Goal: Communication & Community: Answer question/provide support

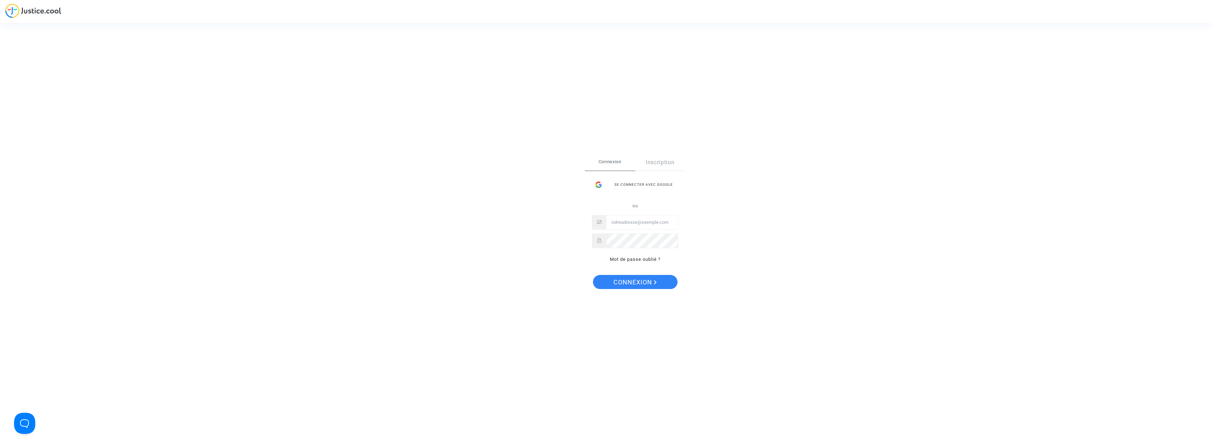
type input "[PERSON_NAME][EMAIL_ADDRESS][DOMAIN_NAME]"
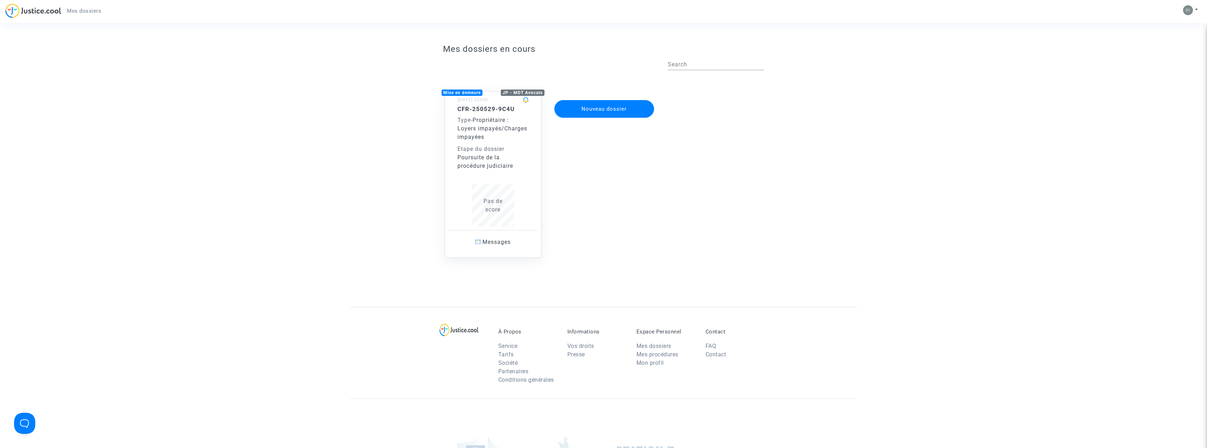
click at [483, 176] on div "CFR-250529-9C4U Type - Propriétaire : Loyers impayés/Charges impayées Etape du …" at bounding box center [492, 165] width 71 height 121
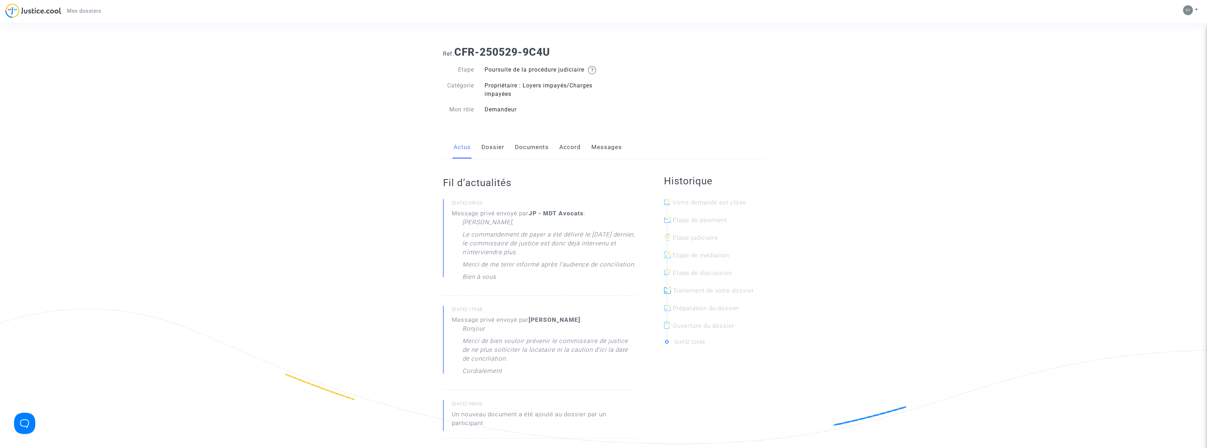
click at [605, 155] on link "Messages" at bounding box center [606, 147] width 31 height 23
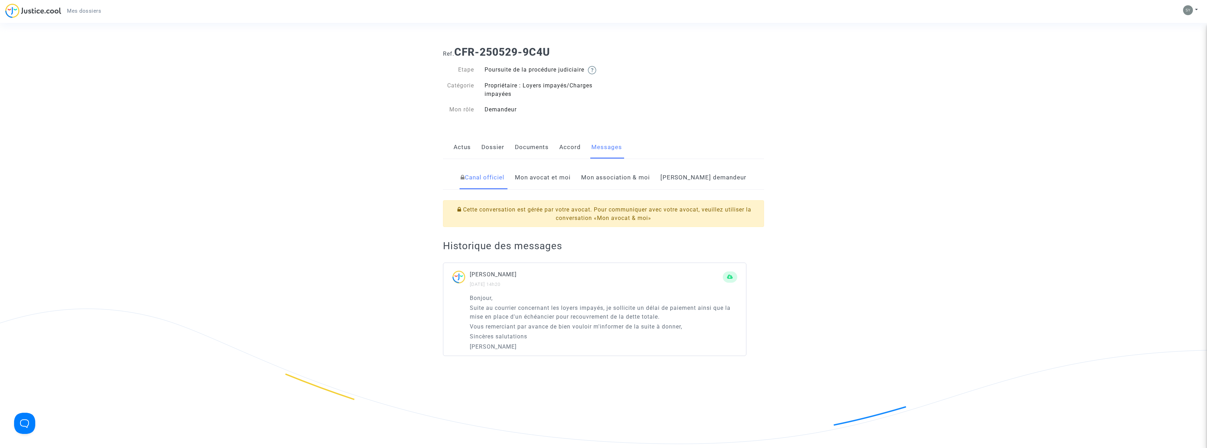
click at [566, 186] on link "Mon avocat et moi" at bounding box center [543, 177] width 56 height 23
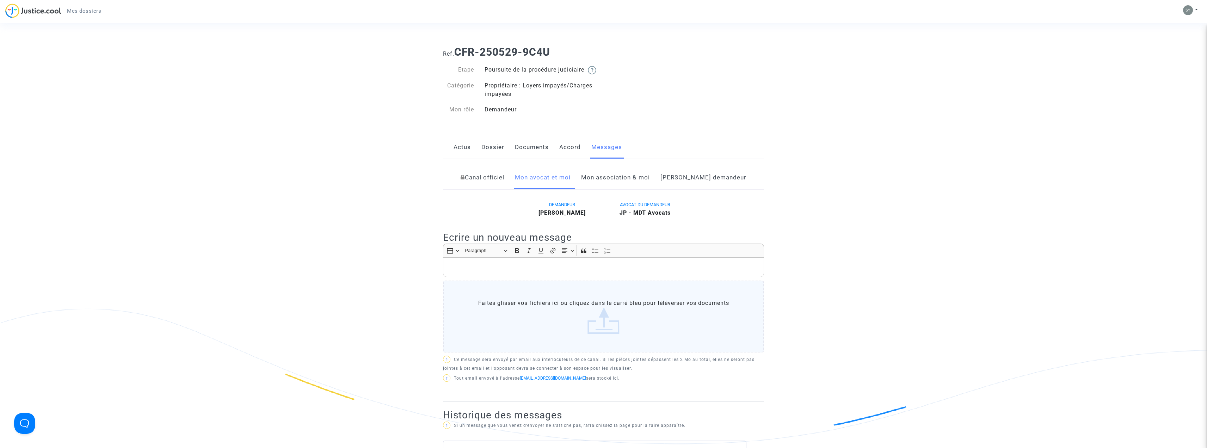
click at [493, 272] on p "Rich Text Editor, main" at bounding box center [604, 267] width 314 height 9
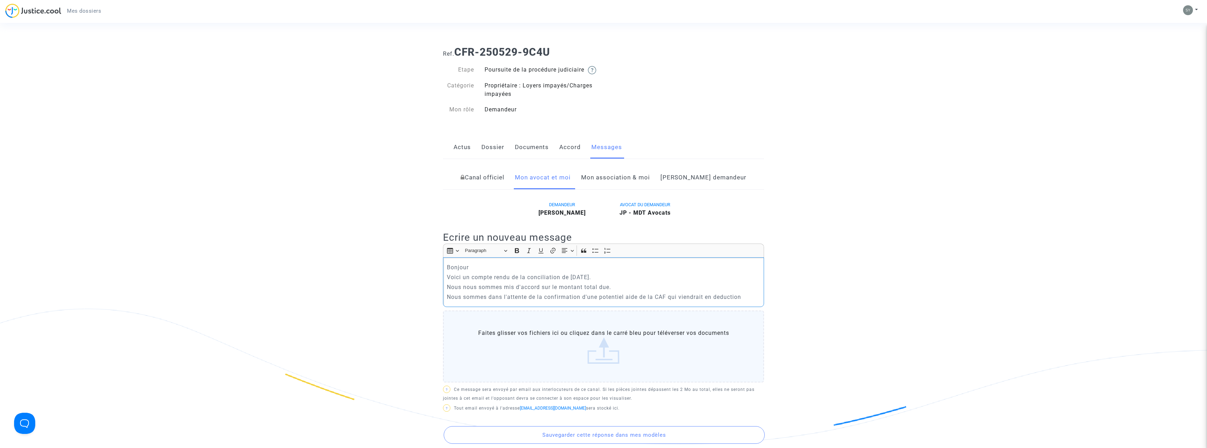
click at [731, 301] on p "Nous sommes dans l'attente de la confirmation d'une potentiel aide de la CAF qu…" at bounding box center [604, 296] width 314 height 9
click at [742, 301] on p "Nous sommes dans l'attente de la confirmation d'une potentiel aide de la CAF qu…" at bounding box center [604, 296] width 314 height 9
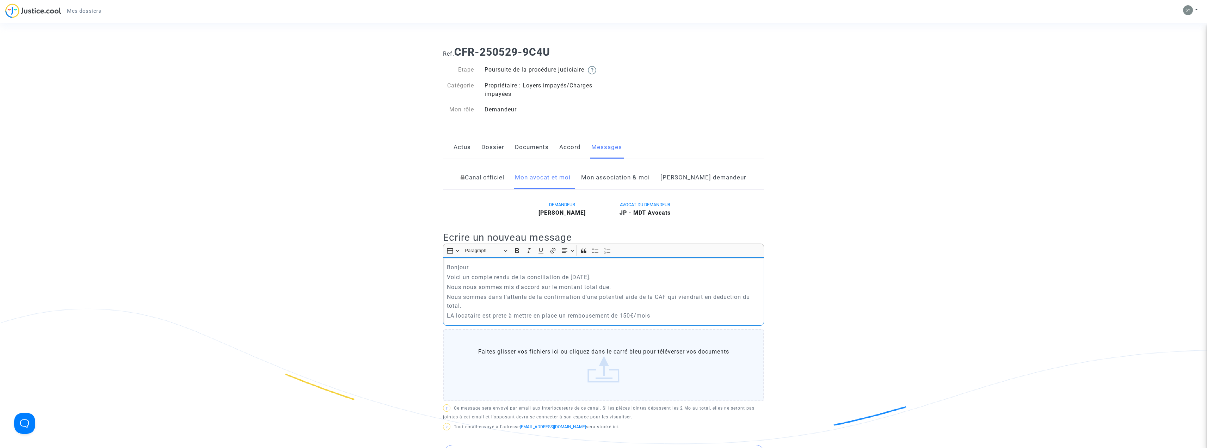
click at [590, 320] on p "LA locataire est prete à mettre en place un rembousement de 150€/mois" at bounding box center [604, 315] width 314 height 9
click at [660, 320] on p "LA locataire est prête à mettre en place un remboursement de 150€/mois" at bounding box center [604, 315] width 314 height 9
click at [568, 324] on p "LA locataire est prête à mettre en place un remboursement de 150€/mois avec rem…" at bounding box center [604, 320] width 314 height 18
drag, startPoint x: 454, startPoint y: 324, endPoint x: 466, endPoint y: 332, distance: 14.1
click at [454, 324] on p "LA locataire est prête à mettre en place un échéancier avec remboursement de 15…" at bounding box center [604, 320] width 314 height 18
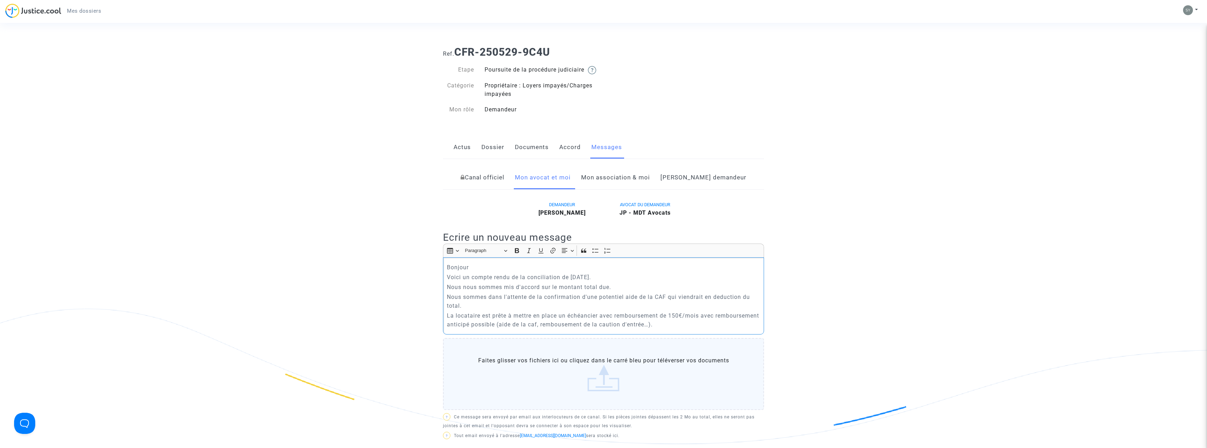
click at [595, 329] on p "La locataire est prête à mettre en place un échéancier avec remboursement de 15…" at bounding box center [604, 320] width 314 height 18
click at [709, 329] on p "La locataire est prête à mettre en place un échéancier avec remboursement de 15…" at bounding box center [604, 320] width 314 height 18
click at [724, 333] on p "La locataire est prête à mettre en place un échéancier avec remboursement de 15…" at bounding box center [604, 324] width 314 height 26
drag, startPoint x: 563, startPoint y: 340, endPoint x: 587, endPoint y: 348, distance: 24.5
click at [565, 337] on p "La locataire est prête à mettre en place un échéancier avec remboursement de 15…" at bounding box center [604, 324] width 314 height 26
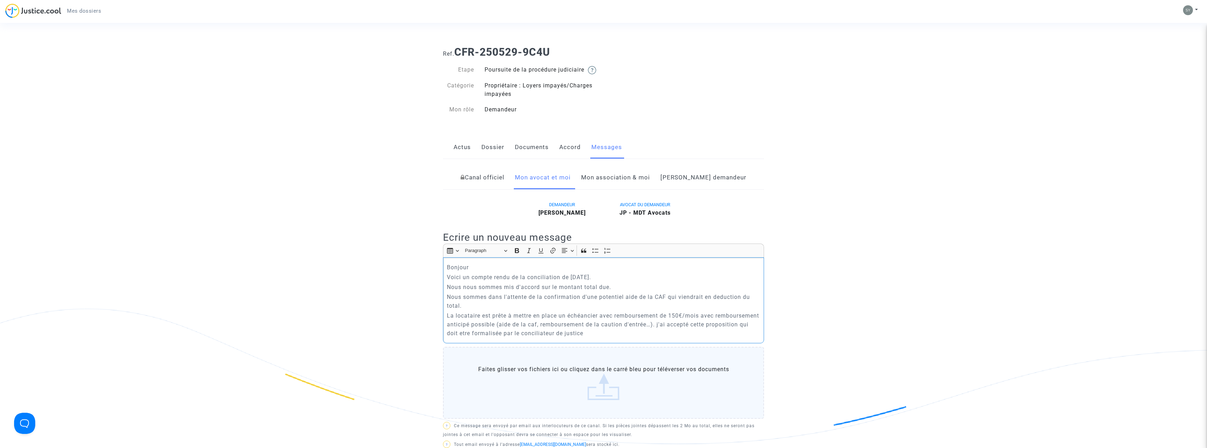
click at [637, 337] on p "La locataire est prête à mettre en place un échéancier avec remboursement de 15…" at bounding box center [604, 324] width 314 height 26
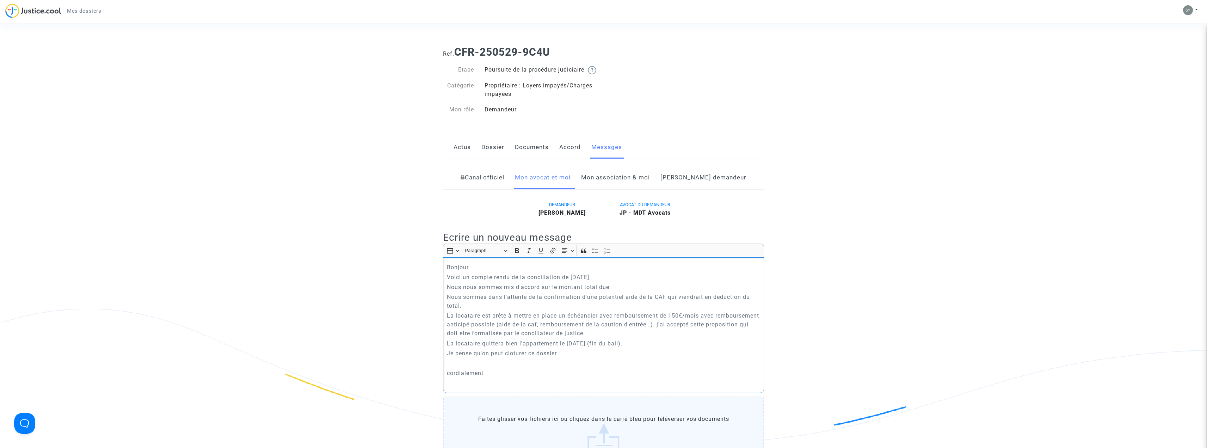
click at [600, 281] on p "Voici un compte rendu de la conciliation de mercredi." at bounding box center [604, 277] width 314 height 9
click at [706, 333] on p "La locataire est prête à mettre en place un échéancier avec remboursement de 15…" at bounding box center [604, 324] width 314 height 26
click at [452, 377] on p "cordialement" at bounding box center [604, 372] width 314 height 9
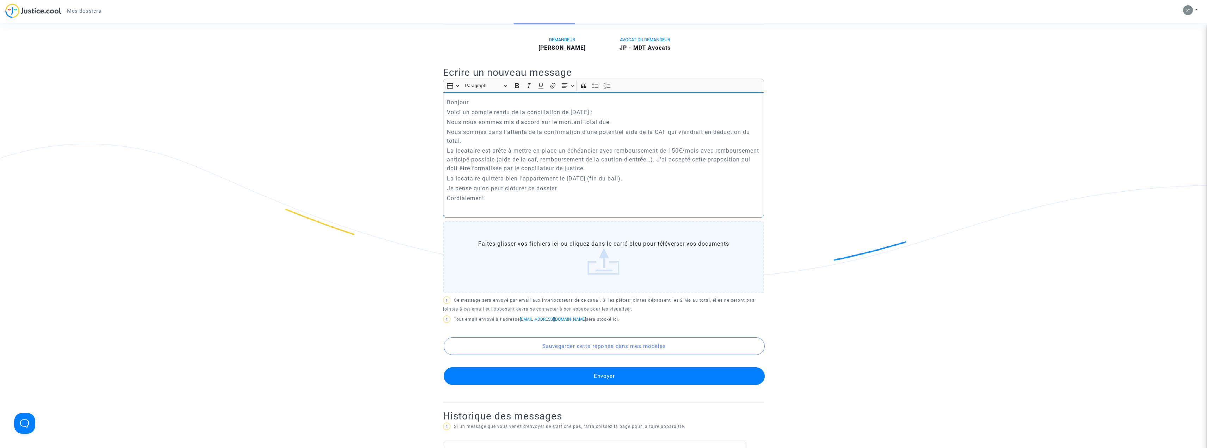
scroll to position [176, 0]
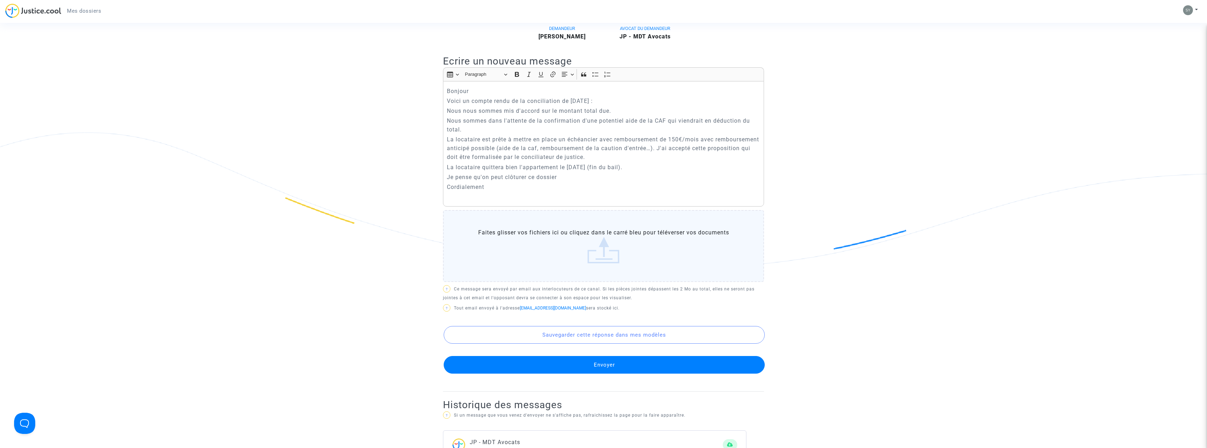
click at [595, 372] on button "Envoyer" at bounding box center [604, 365] width 321 height 18
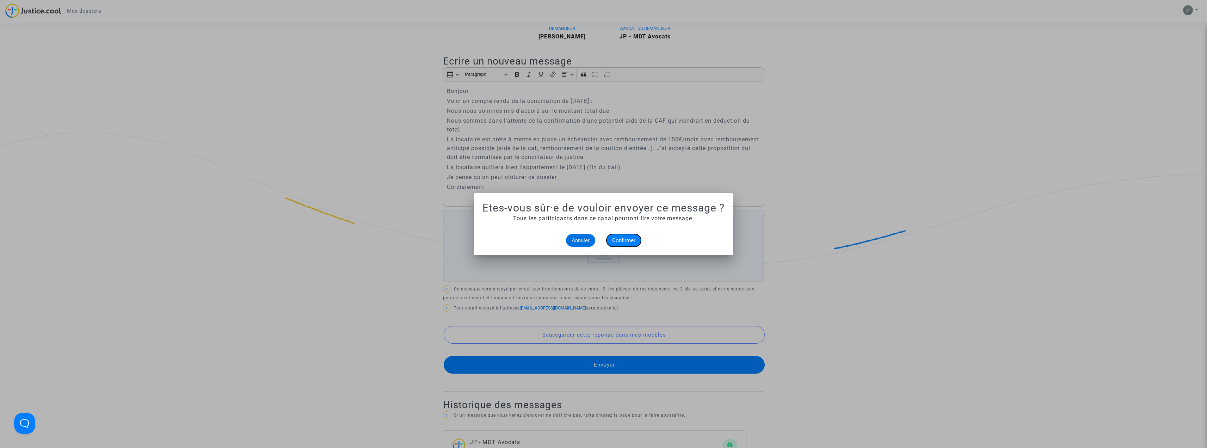
click at [621, 240] on span "Confirmer" at bounding box center [623, 240] width 23 height 6
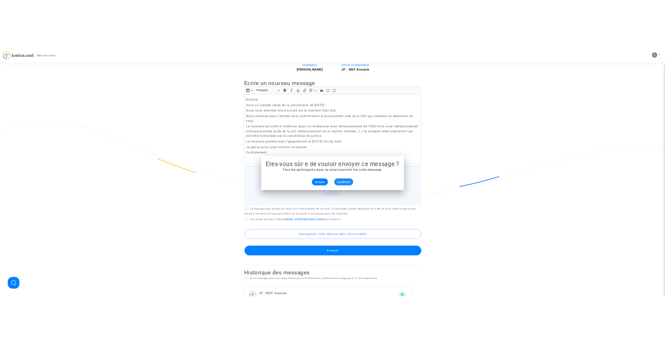
scroll to position [176, 0]
